Goal: Check status: Check status

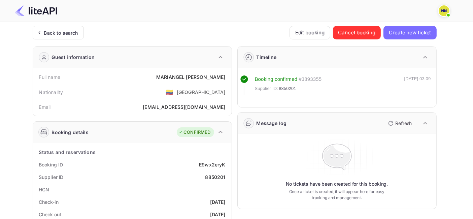
click at [60, 28] on div "Back to search" at bounding box center [58, 32] width 51 height 13
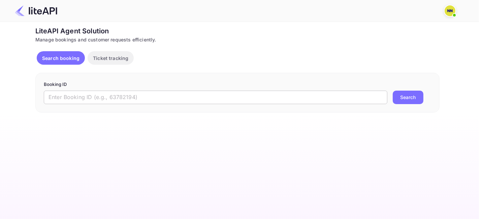
click at [144, 95] on input "text" at bounding box center [216, 97] width 344 height 13
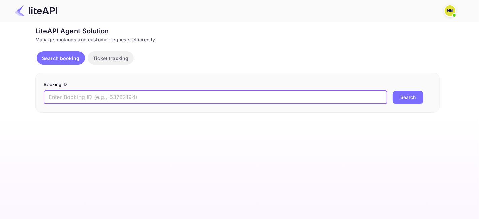
paste input "8850761"
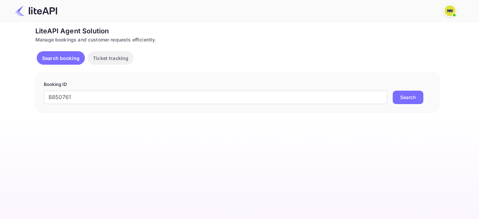
click at [405, 97] on button "Search" at bounding box center [408, 97] width 31 height 13
click at [61, 95] on input "8850761" at bounding box center [216, 97] width 344 height 13
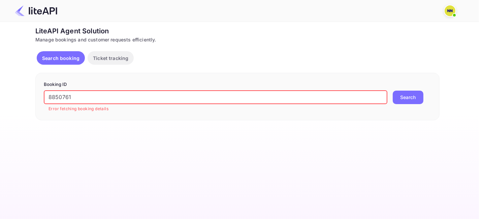
click at [60, 94] on input "8850761" at bounding box center [216, 97] width 344 height 13
click at [404, 101] on button "Search" at bounding box center [408, 97] width 31 height 13
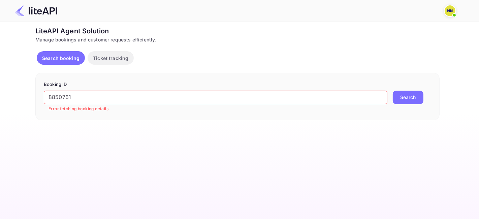
click at [59, 93] on input "8850761" at bounding box center [216, 97] width 344 height 13
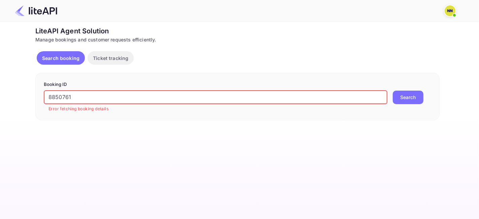
click at [59, 93] on input "8850761" at bounding box center [216, 97] width 344 height 13
paste input "4335"
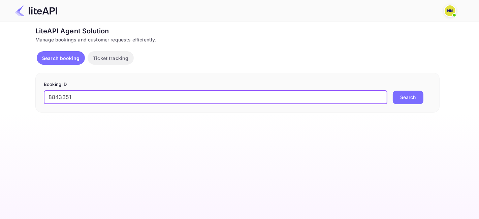
type input "8843351"
click at [404, 97] on button "Search" at bounding box center [408, 97] width 31 height 13
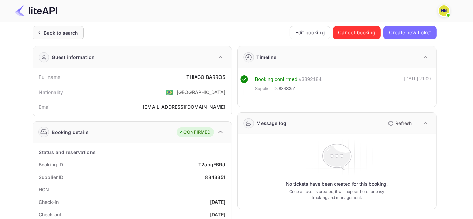
click at [68, 32] on div "Back to search" at bounding box center [61, 32] width 34 height 7
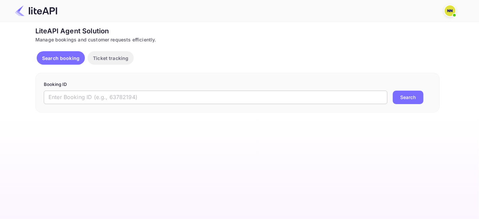
click at [122, 96] on input "text" at bounding box center [216, 97] width 344 height 13
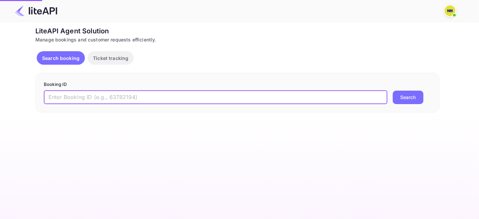
paste input "6266332"
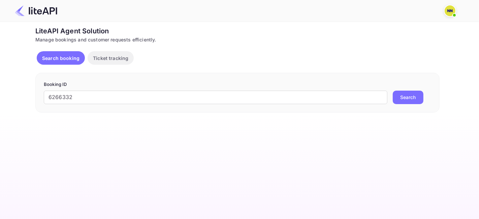
drag, startPoint x: 417, startPoint y: 96, endPoint x: 403, endPoint y: 106, distance: 17.3
click at [416, 96] on button "Search" at bounding box center [408, 97] width 31 height 13
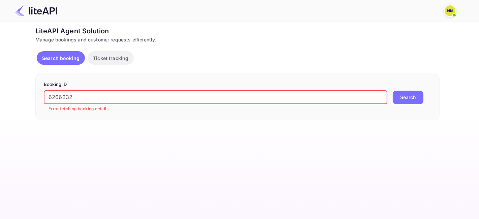
click at [66, 96] on input "6266332" at bounding box center [216, 97] width 344 height 13
paste input "911950"
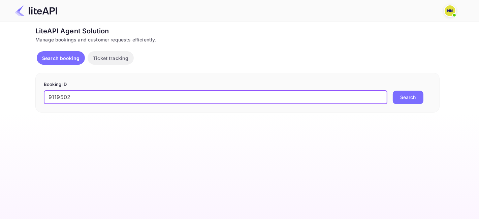
type input "9119502"
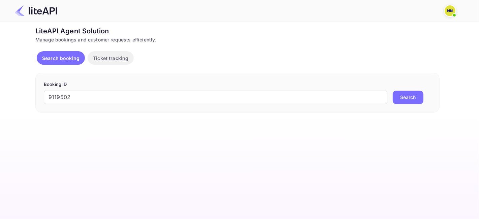
drag, startPoint x: 406, startPoint y: 94, endPoint x: 399, endPoint y: 84, distance: 11.9
click at [405, 94] on button "Search" at bounding box center [408, 97] width 31 height 13
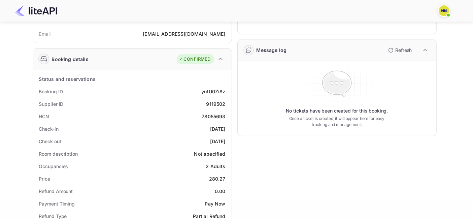
scroll to position [75, 0]
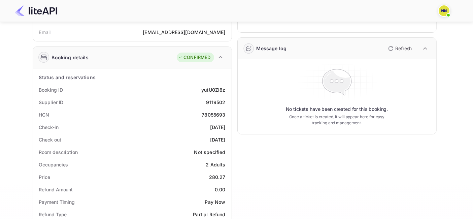
click at [212, 115] on div "78055693" at bounding box center [214, 114] width 24 height 7
copy div "78055693"
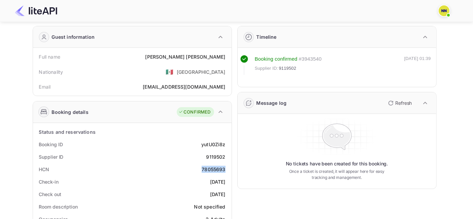
scroll to position [0, 0]
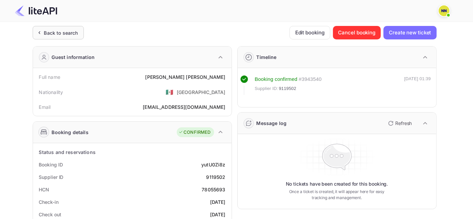
click at [65, 34] on div "Back to search" at bounding box center [61, 32] width 34 height 7
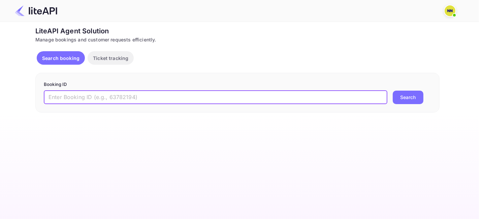
drag, startPoint x: 110, startPoint y: 93, endPoint x: 116, endPoint y: 103, distance: 12.0
click at [109, 93] on input "text" at bounding box center [216, 97] width 344 height 13
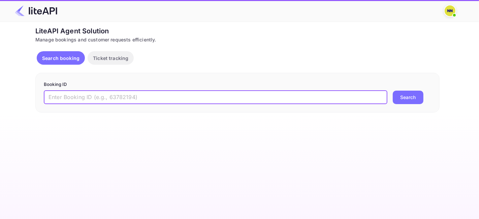
paste input "9083161"
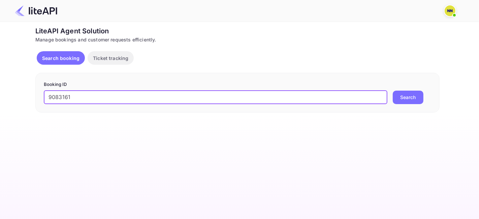
type input "9083161"
click at [409, 94] on button "Search" at bounding box center [408, 97] width 31 height 13
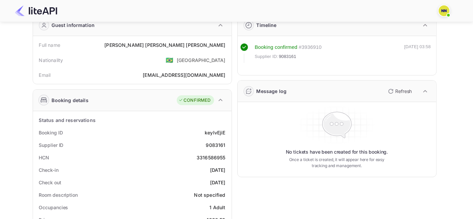
scroll to position [75, 0]
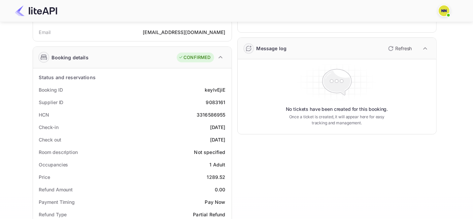
click at [205, 115] on div "3316586955" at bounding box center [211, 114] width 29 height 7
click at [210, 109] on div "HCN 3316586955" at bounding box center [132, 114] width 193 height 12
copy div "3316586955"
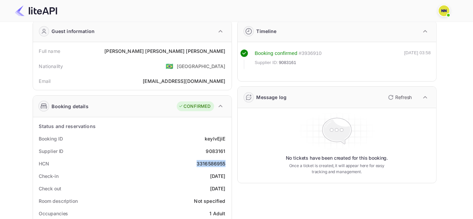
scroll to position [0, 0]
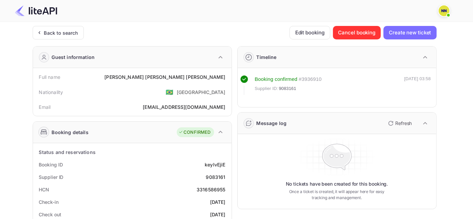
click at [67, 27] on div "Back to search" at bounding box center [58, 32] width 51 height 13
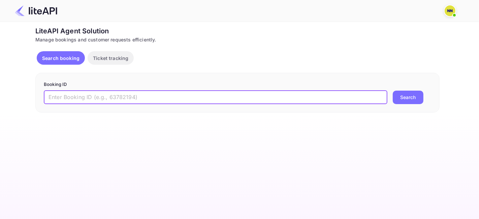
click at [82, 92] on input "text" at bounding box center [216, 97] width 344 height 13
paste input "9029045"
type input "9029045"
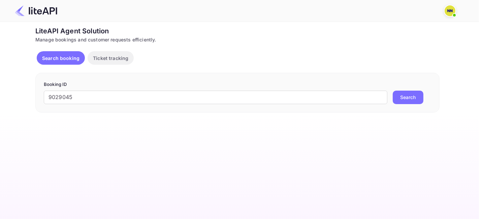
click at [400, 97] on button "Search" at bounding box center [408, 97] width 31 height 13
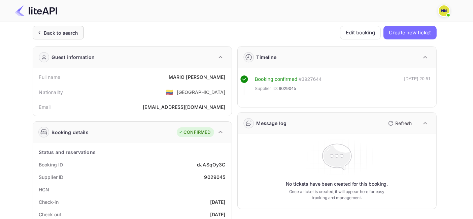
click at [67, 29] on div "Back to search" at bounding box center [61, 32] width 34 height 7
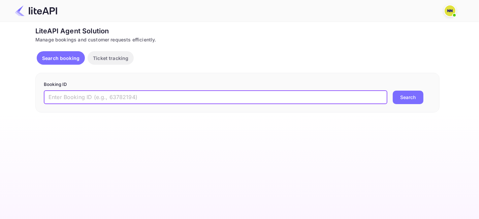
click at [117, 103] on input "text" at bounding box center [216, 97] width 344 height 13
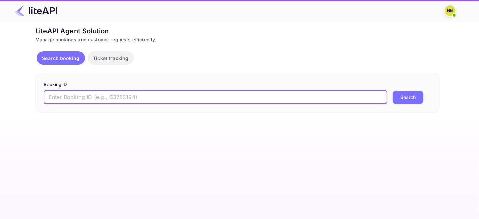
paste input "8934200"
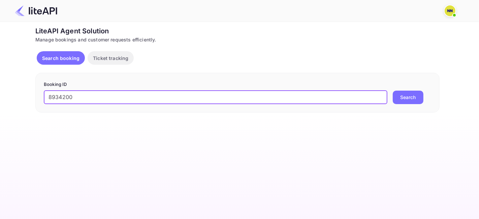
type input "8934200"
click at [412, 94] on button "Search" at bounding box center [408, 97] width 31 height 13
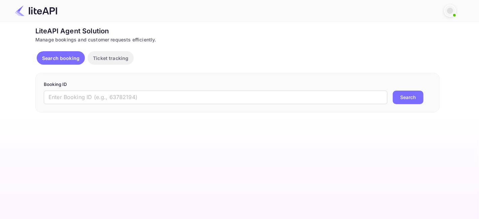
click at [85, 84] on p "Booking ID" at bounding box center [237, 84] width 387 height 7
click at [84, 89] on form "Booking ID ​ Search" at bounding box center [237, 92] width 387 height 23
click at [85, 98] on input "text" at bounding box center [216, 97] width 344 height 13
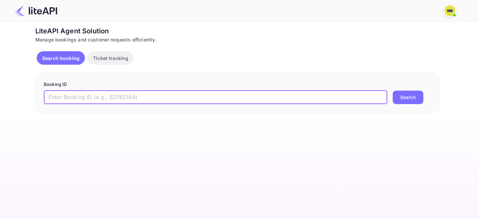
paste input "9026729"
type input "9026729"
click at [403, 97] on button "Search" at bounding box center [408, 97] width 31 height 13
